Goal: Task Accomplishment & Management: Use online tool/utility

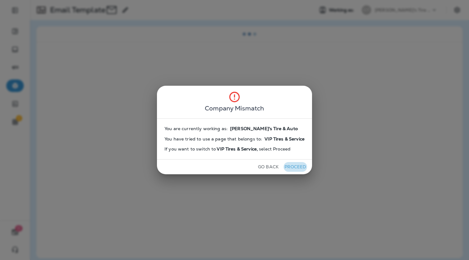
click at [295, 171] on button "Proceed" at bounding box center [295, 167] width 23 height 10
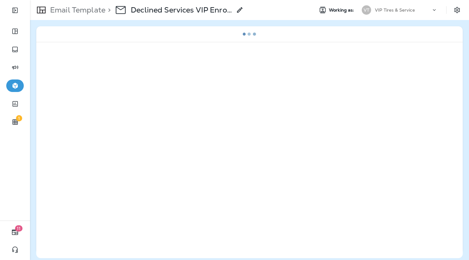
click at [295, 171] on div "Company Mismatch You are currently working as: You have tried to use a page tha…" at bounding box center [234, 130] width 469 height 260
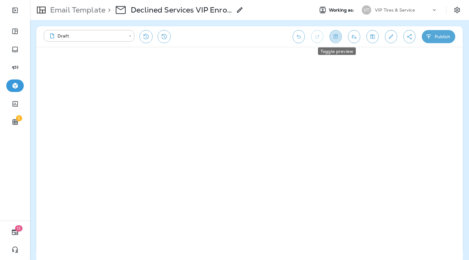
click at [338, 38] on icon "Toggle preview" at bounding box center [336, 36] width 7 height 6
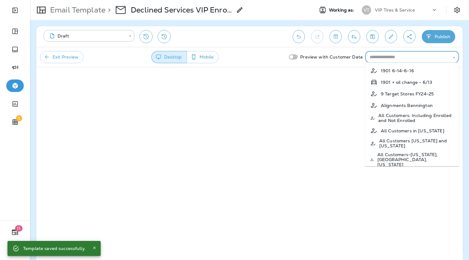
click at [403, 55] on input "text" at bounding box center [407, 57] width 80 height 8
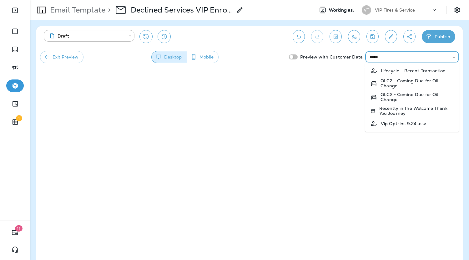
type input "*****"
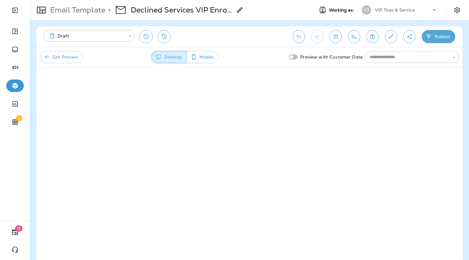
click at [411, 61] on div "​" at bounding box center [412, 57] width 94 height 12
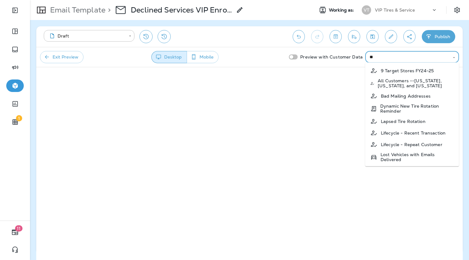
type input "*"
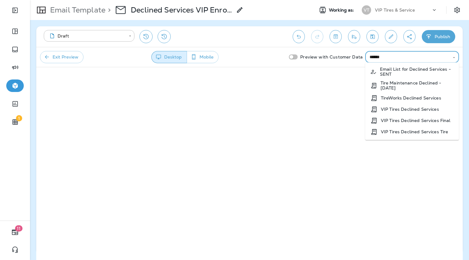
click at [418, 106] on li "VIP Tires Declined Services" at bounding box center [412, 109] width 94 height 11
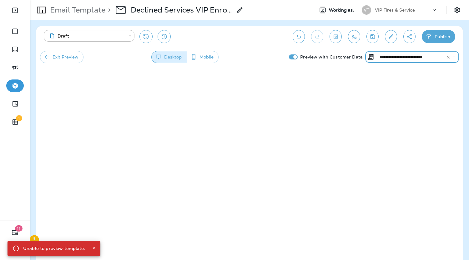
type input "**********"
click at [66, 58] on button "Exit Preview" at bounding box center [61, 57] width 43 height 12
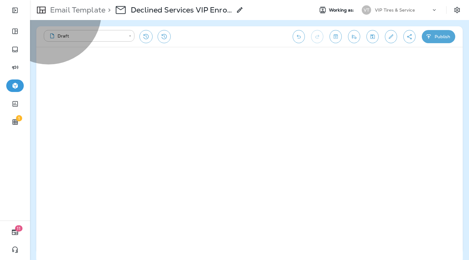
click at [34, 26] on button "Templates" at bounding box center [17, 21] width 34 height 9
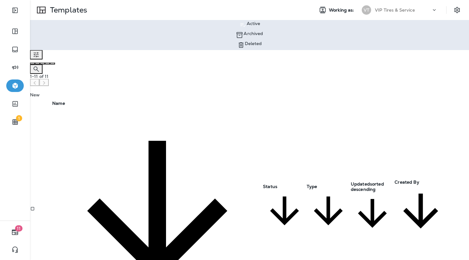
click at [437, 86] on div "New" at bounding box center [249, 91] width 439 height 11
click at [433, 15] on li "New Custom Template" at bounding box center [241, 12] width 457 height 8
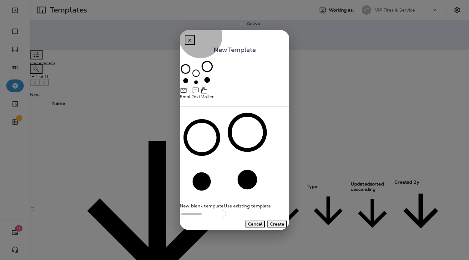
click at [256, 221] on button "Cancel" at bounding box center [255, 224] width 19 height 7
